Goal: Navigation & Orientation: Find specific page/section

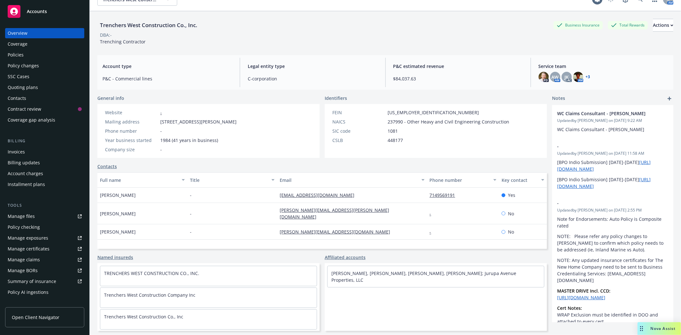
scroll to position [23, 0]
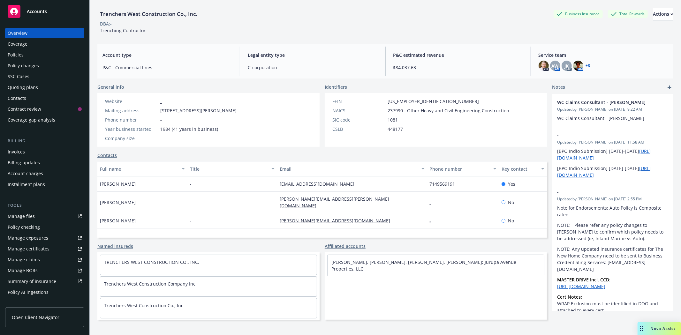
click at [37, 218] on link "Manage files" at bounding box center [44, 216] width 79 height 10
click at [57, 8] on div "Accounts" at bounding box center [45, 11] width 74 height 13
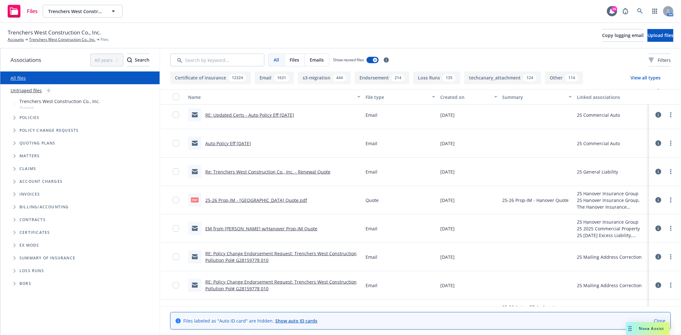
scroll to position [461, 0]
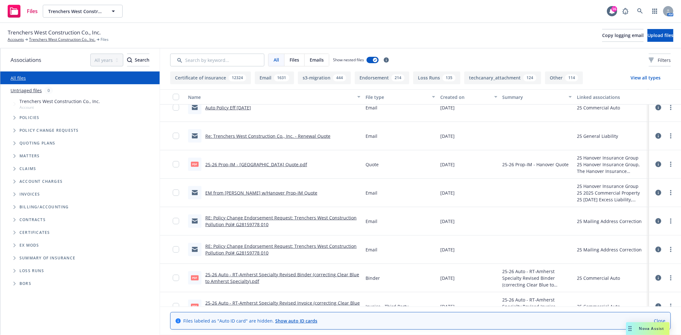
click at [15, 206] on icon "Folder Tree Example" at bounding box center [14, 207] width 3 height 4
click at [13, 193] on span "Tree Example" at bounding box center [14, 194] width 10 height 10
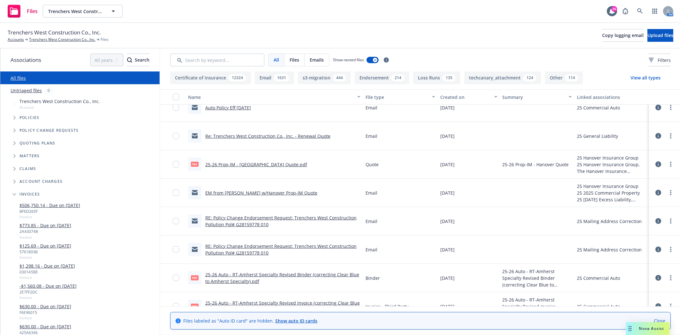
click at [40, 203] on link "$506,750.14 - Due on [DATE]" at bounding box center [49, 205] width 61 height 7
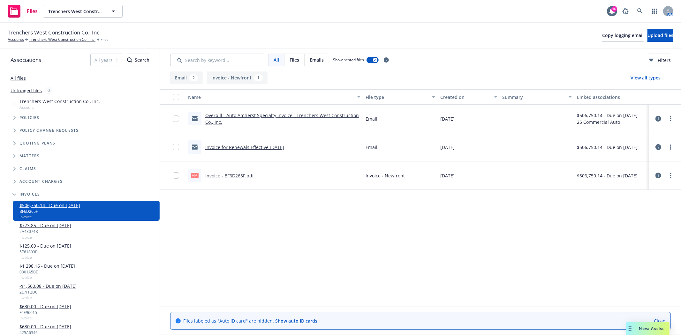
click at [13, 193] on icon "Tree Example" at bounding box center [14, 194] width 4 height 3
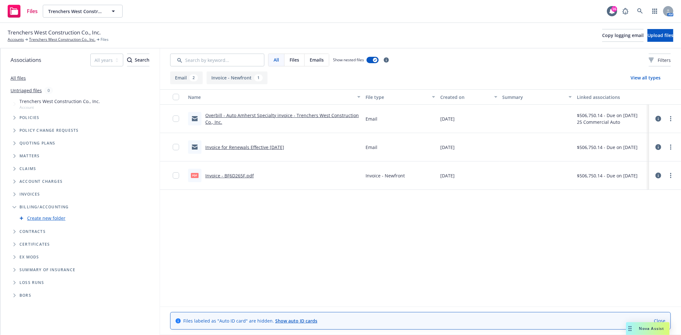
click at [13, 208] on icon "Folder Tree Example" at bounding box center [14, 207] width 4 height 3
click at [65, 38] on link "Trenchers West Construction Co., Inc." at bounding box center [62, 40] width 66 height 6
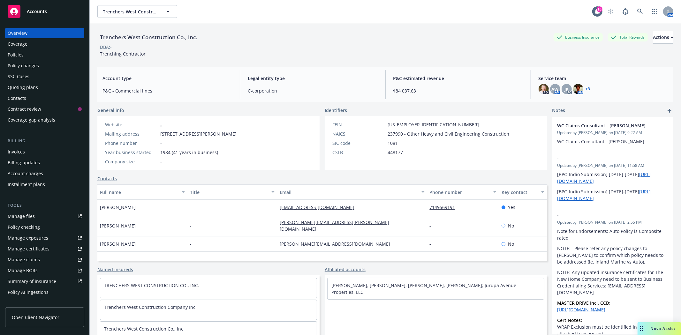
click at [24, 42] on div "Coverage" at bounding box center [18, 44] width 20 height 10
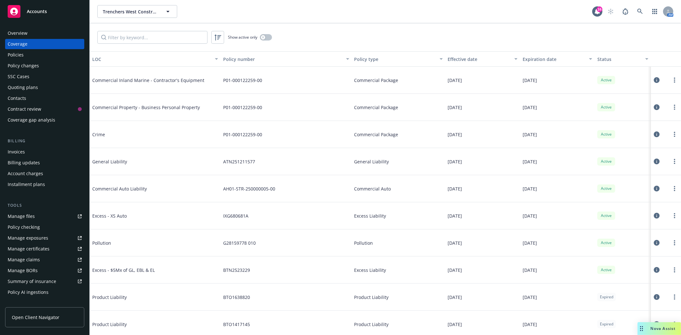
click at [23, 52] on div "Policies" at bounding box center [16, 55] width 16 height 10
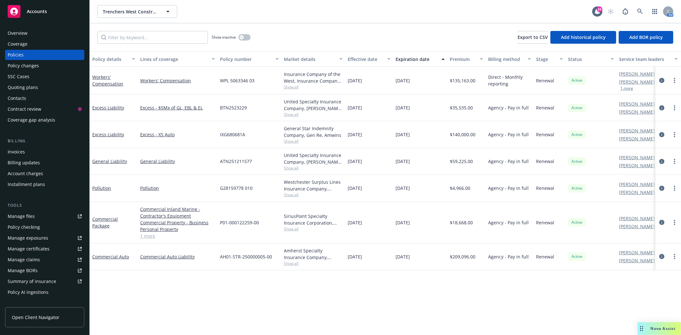
click at [22, 64] on div "Policy changes" at bounding box center [23, 66] width 31 height 10
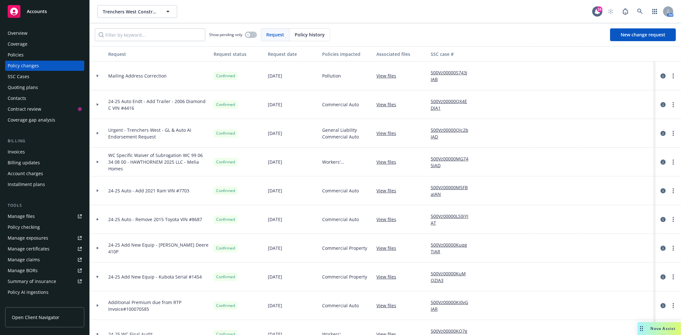
click at [22, 74] on div "SSC Cases" at bounding box center [19, 77] width 22 height 10
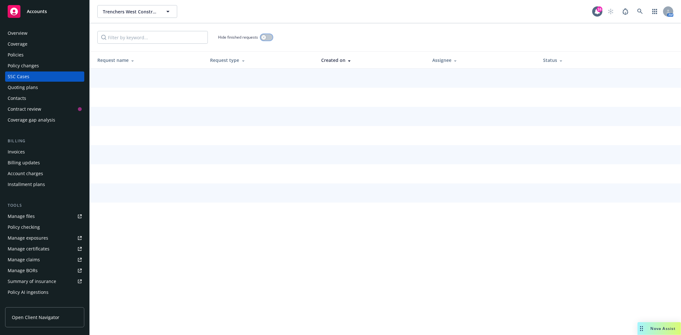
click at [270, 39] on button "button" at bounding box center [267, 37] width 12 height 6
click at [270, 39] on div "button" at bounding box center [269, 37] width 4 height 4
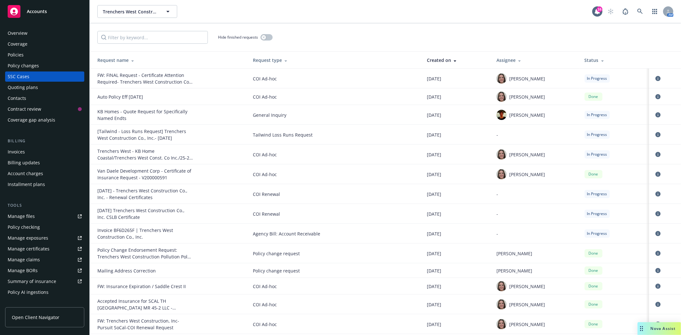
click at [39, 88] on div "Quoting plans" at bounding box center [45, 87] width 74 height 10
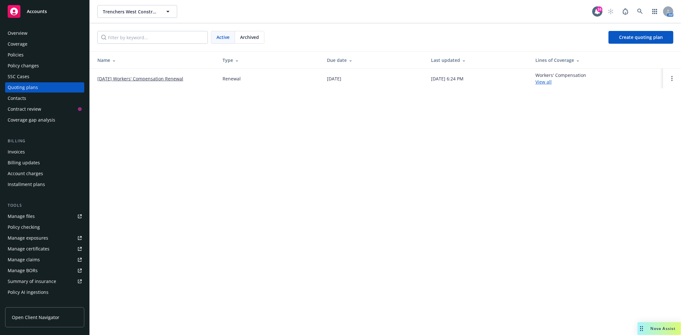
click at [16, 98] on div "Contacts" at bounding box center [17, 98] width 19 height 10
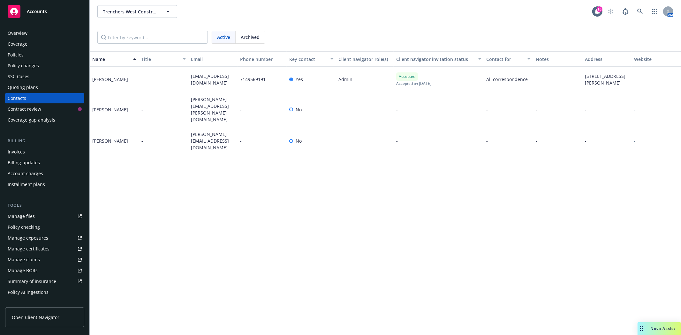
click at [24, 152] on div "Invoices" at bounding box center [16, 152] width 17 height 10
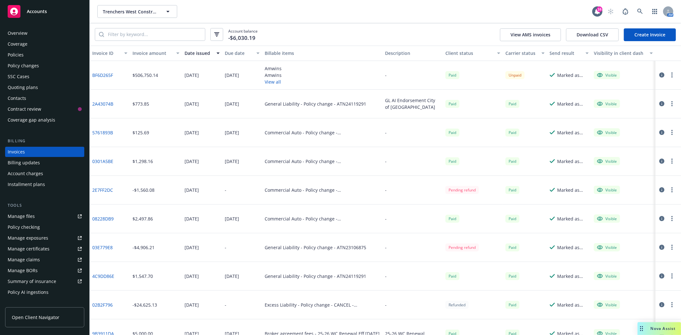
click at [41, 163] on div "Billing updates" at bounding box center [45, 163] width 74 height 10
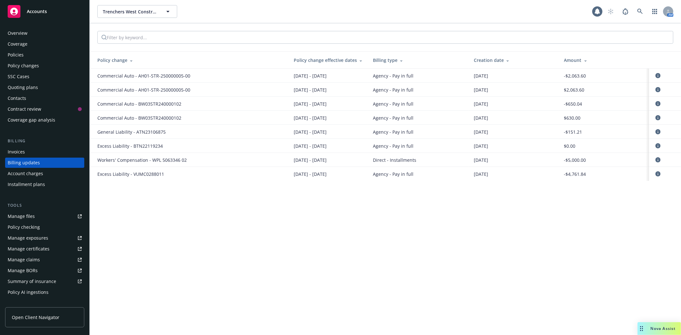
click at [39, 171] on div "Account charges" at bounding box center [25, 174] width 35 height 10
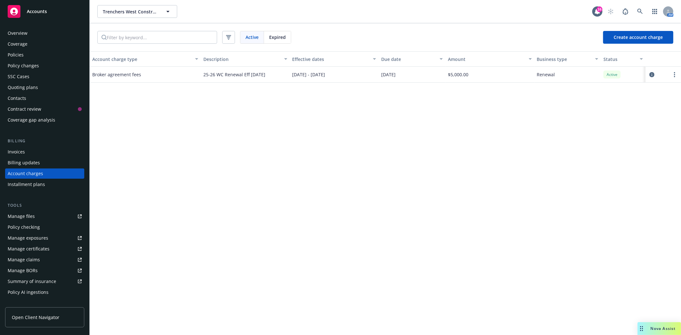
click at [33, 186] on div "Installment plans" at bounding box center [26, 184] width 37 height 10
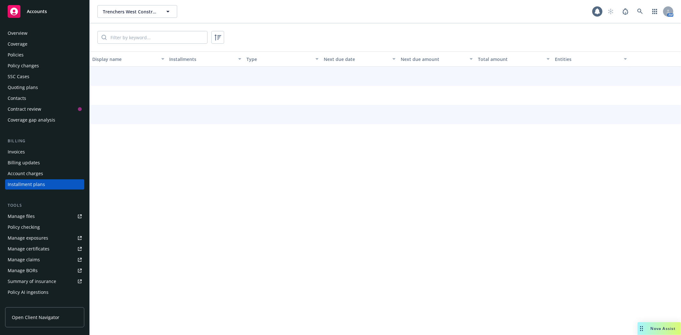
scroll to position [7, 0]
